Goal: Find specific page/section: Find specific page/section

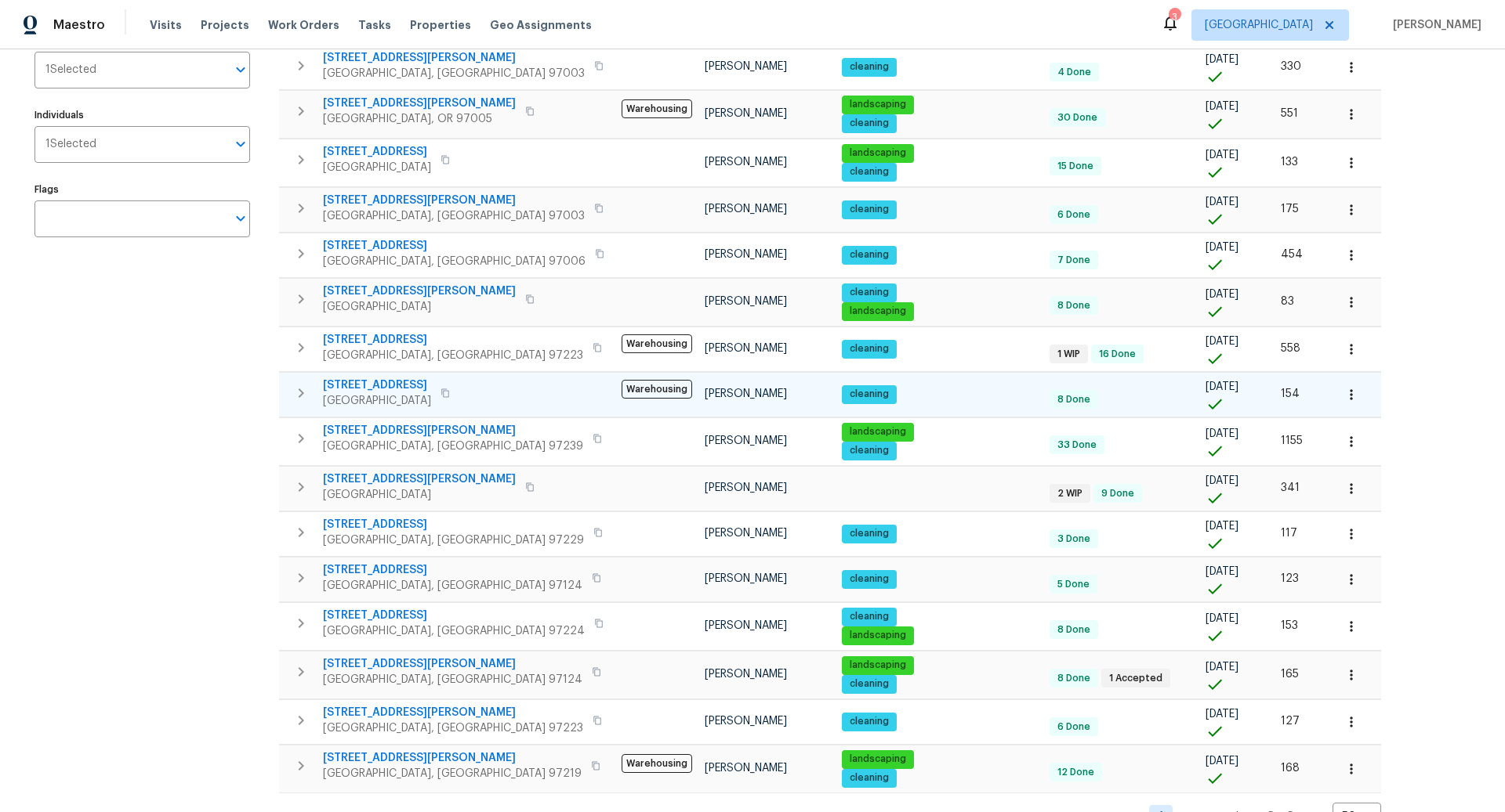
scroll to position [234, 0]
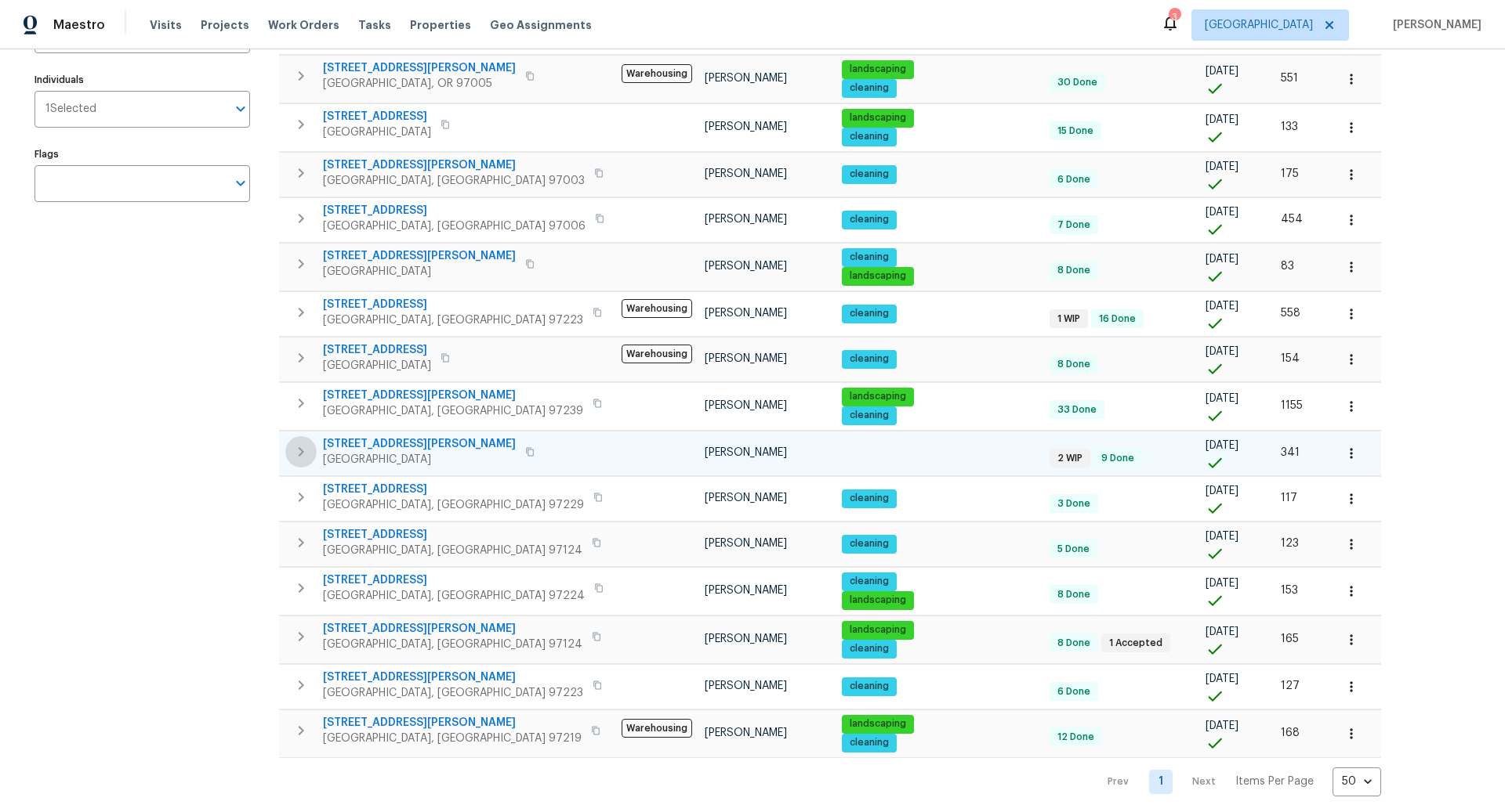
click at [302, 445] on icon "button" at bounding box center [301, 452] width 19 height 19
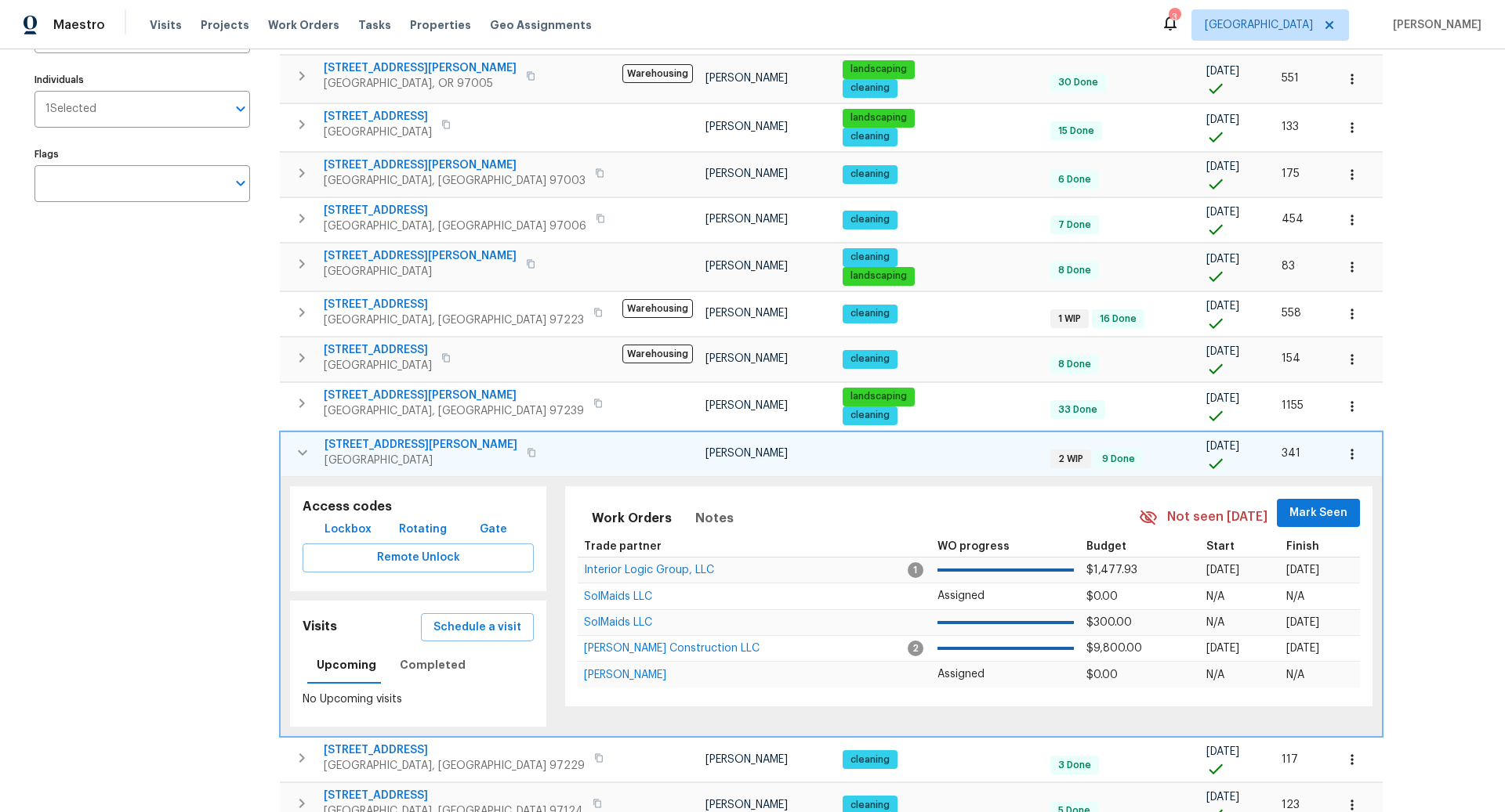
click at [1344, 446] on icon "button" at bounding box center [1351, 454] width 15 height 15
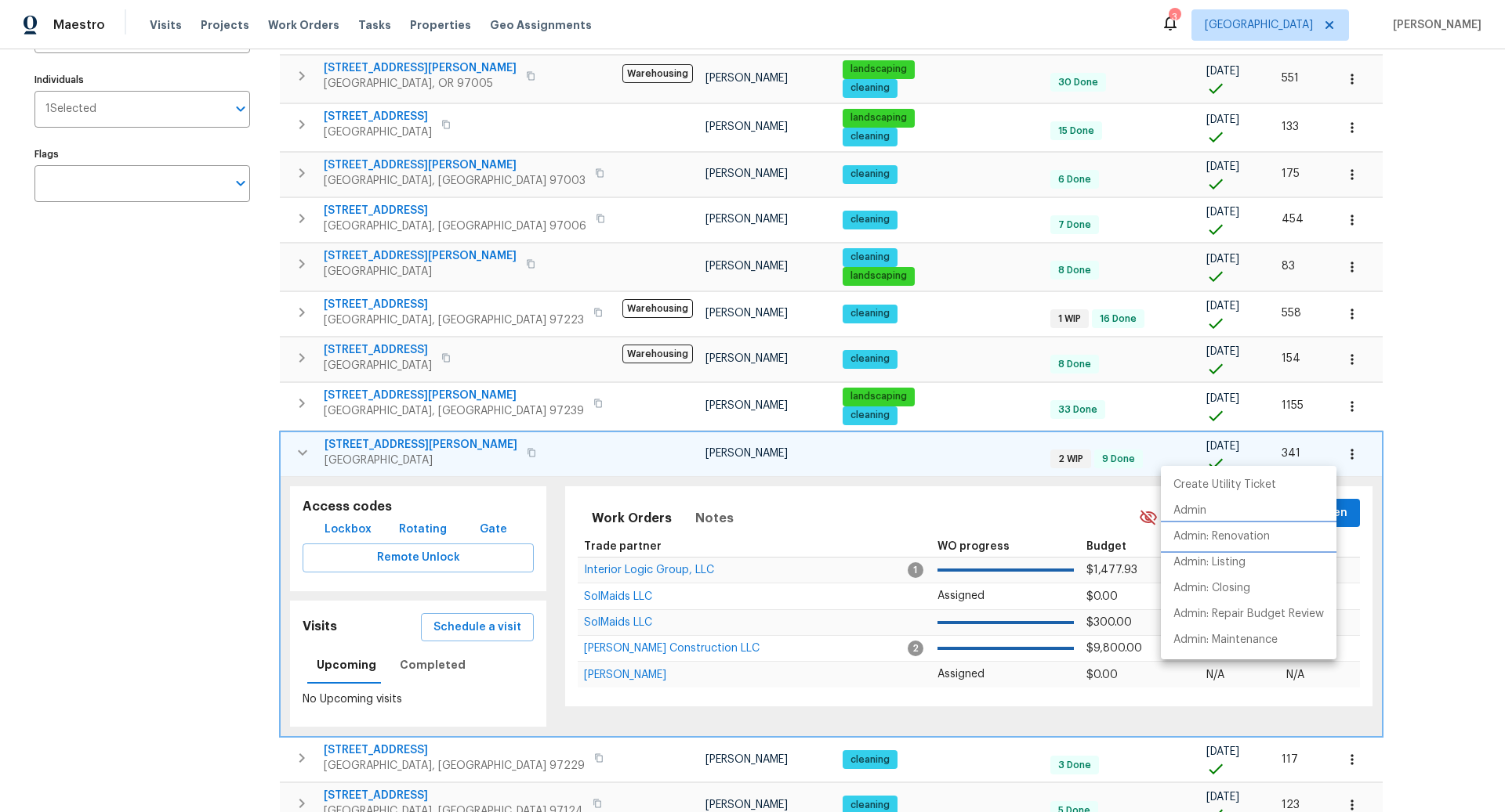
click at [1235, 536] on p "Admin: Renovation" at bounding box center [1222, 537] width 96 height 16
